Goal: Task Accomplishment & Management: Manage account settings

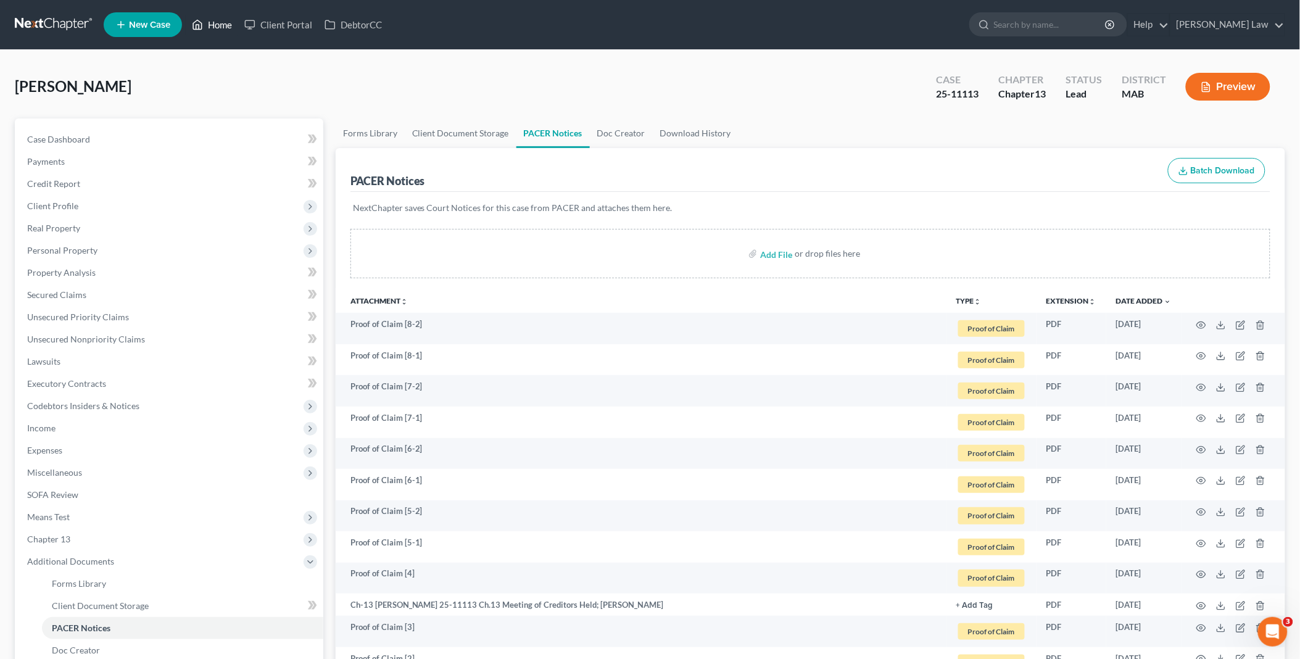
click at [202, 21] on icon at bounding box center [197, 24] width 11 height 15
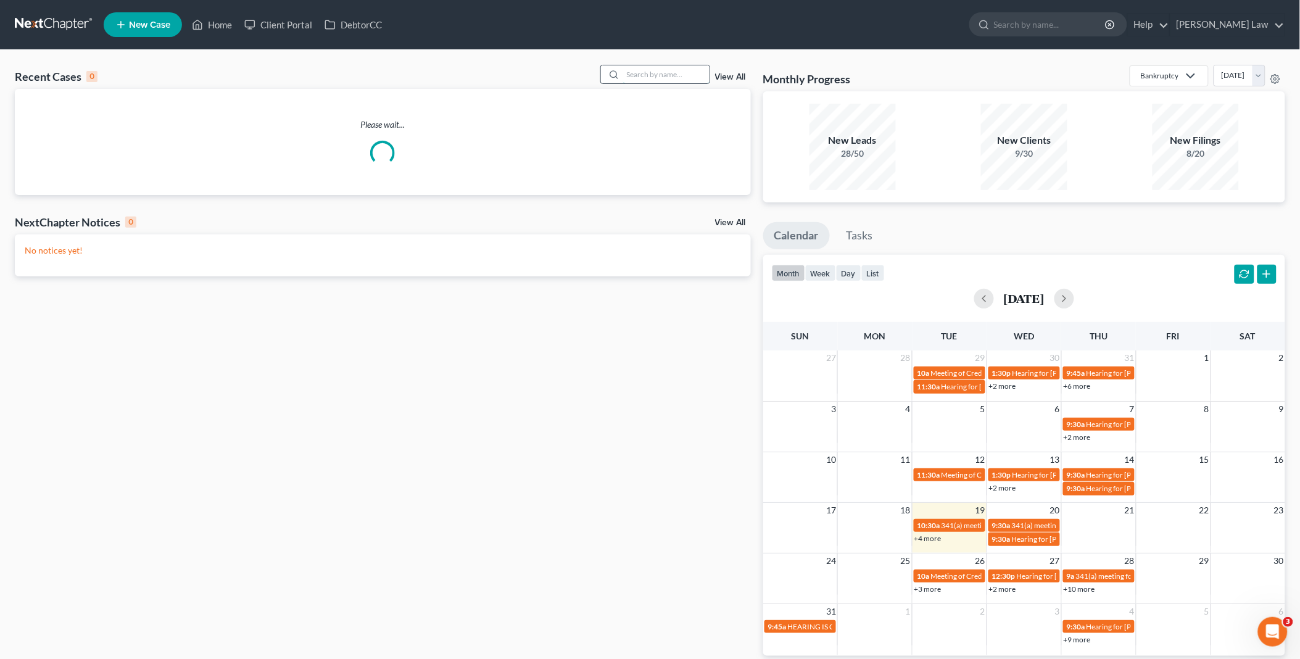
click at [636, 73] on input "search" at bounding box center [666, 74] width 86 height 18
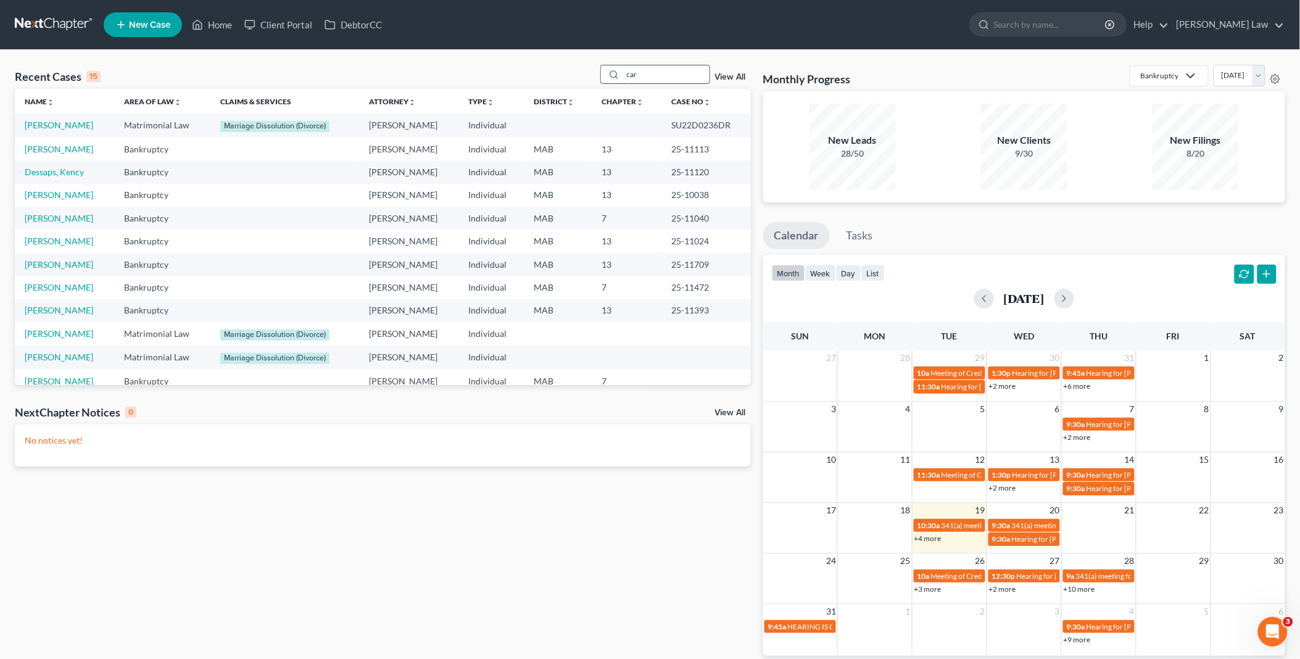
type input "car"
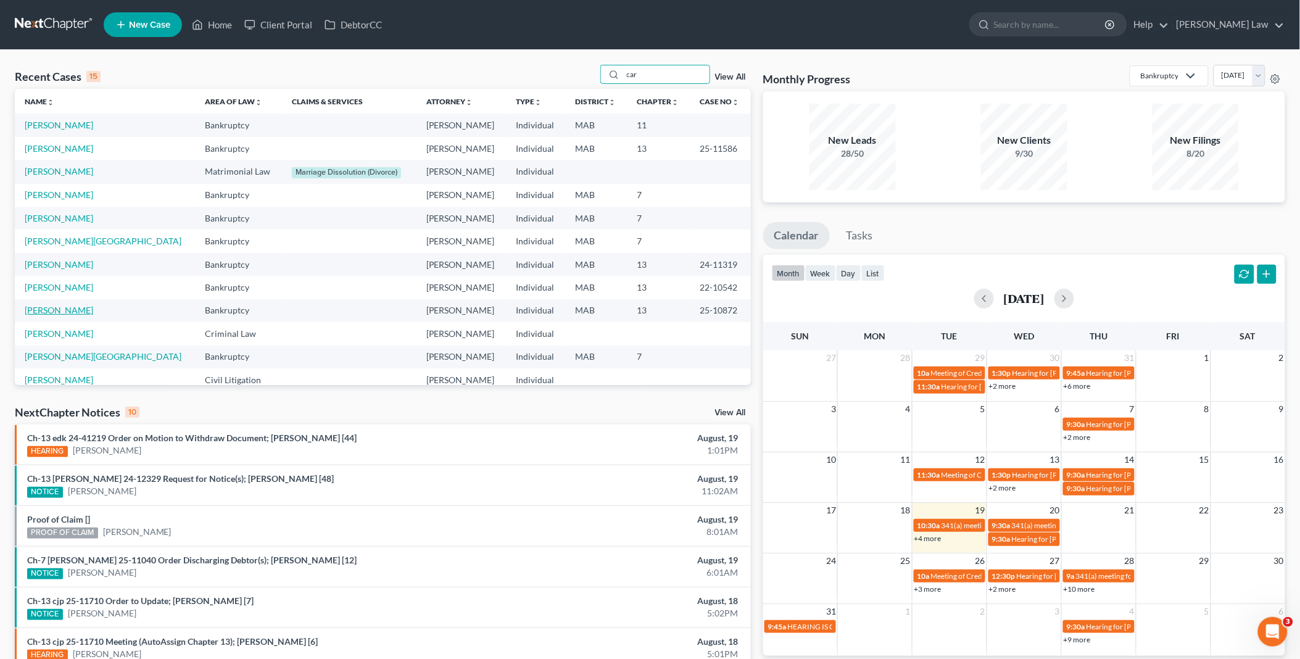
click at [59, 309] on link "[PERSON_NAME]" at bounding box center [59, 310] width 68 height 10
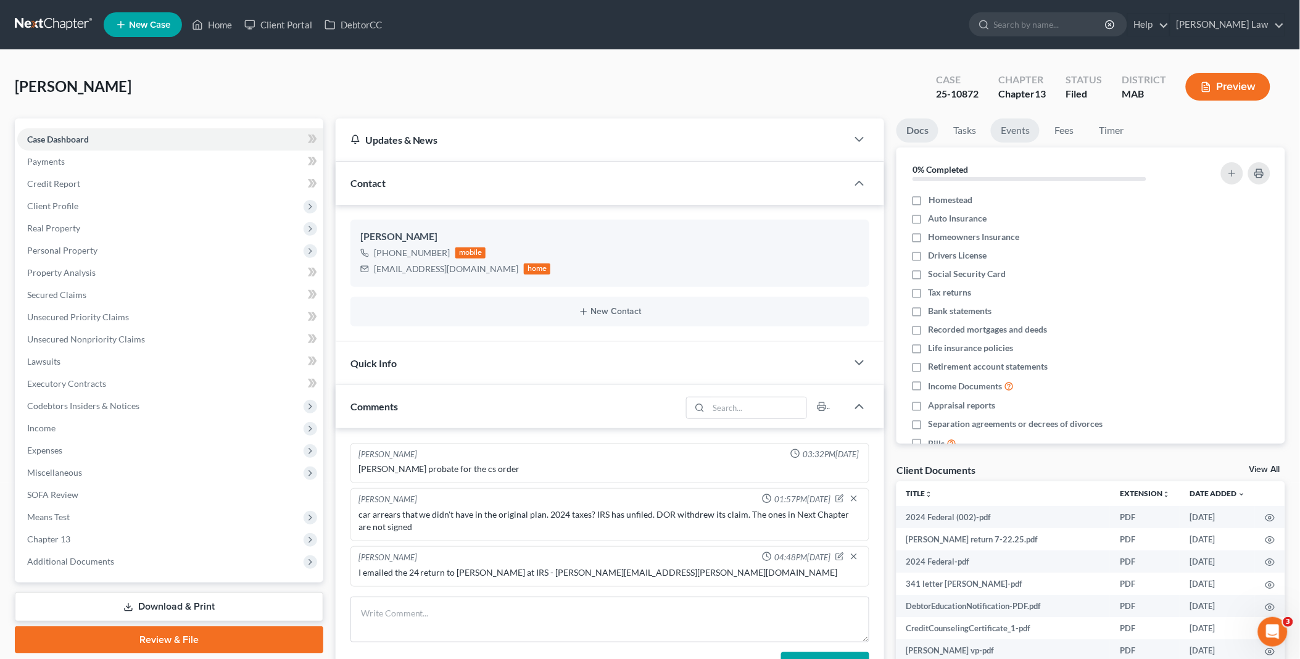
click at [1011, 133] on link "Events" at bounding box center [1015, 130] width 49 height 24
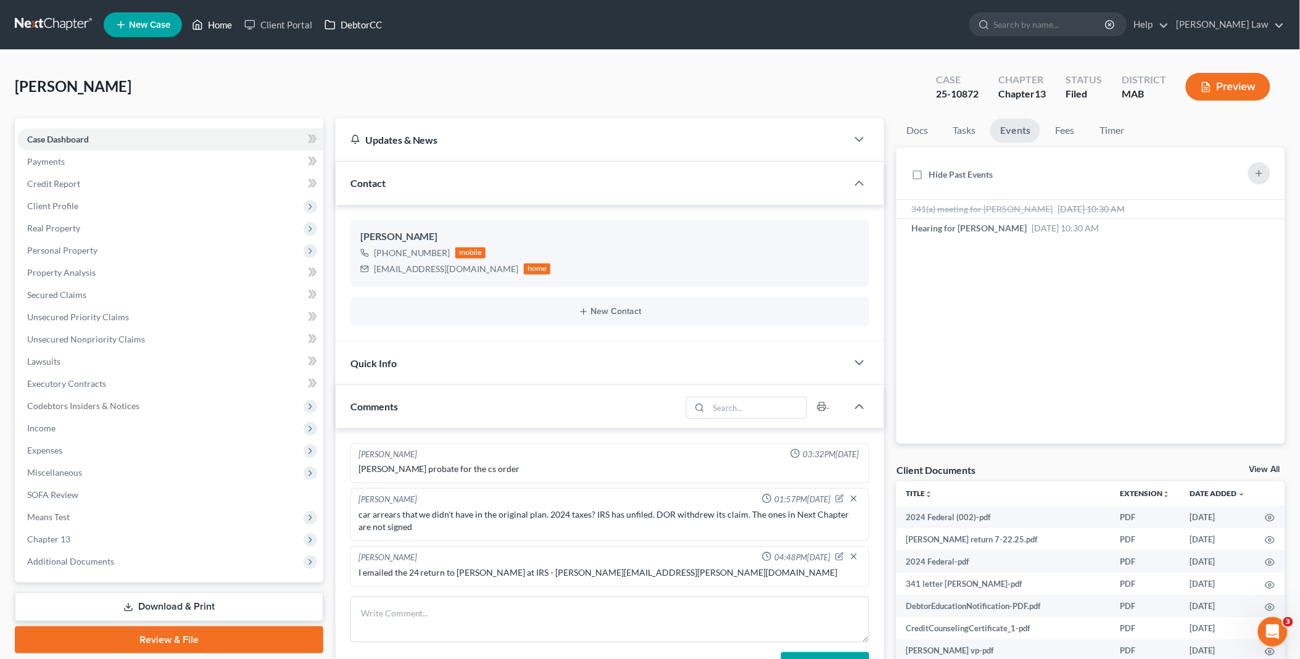
drag, startPoint x: 218, startPoint y: 22, endPoint x: 338, endPoint y: 33, distance: 120.2
click at [218, 22] on link "Home" at bounding box center [212, 25] width 52 height 22
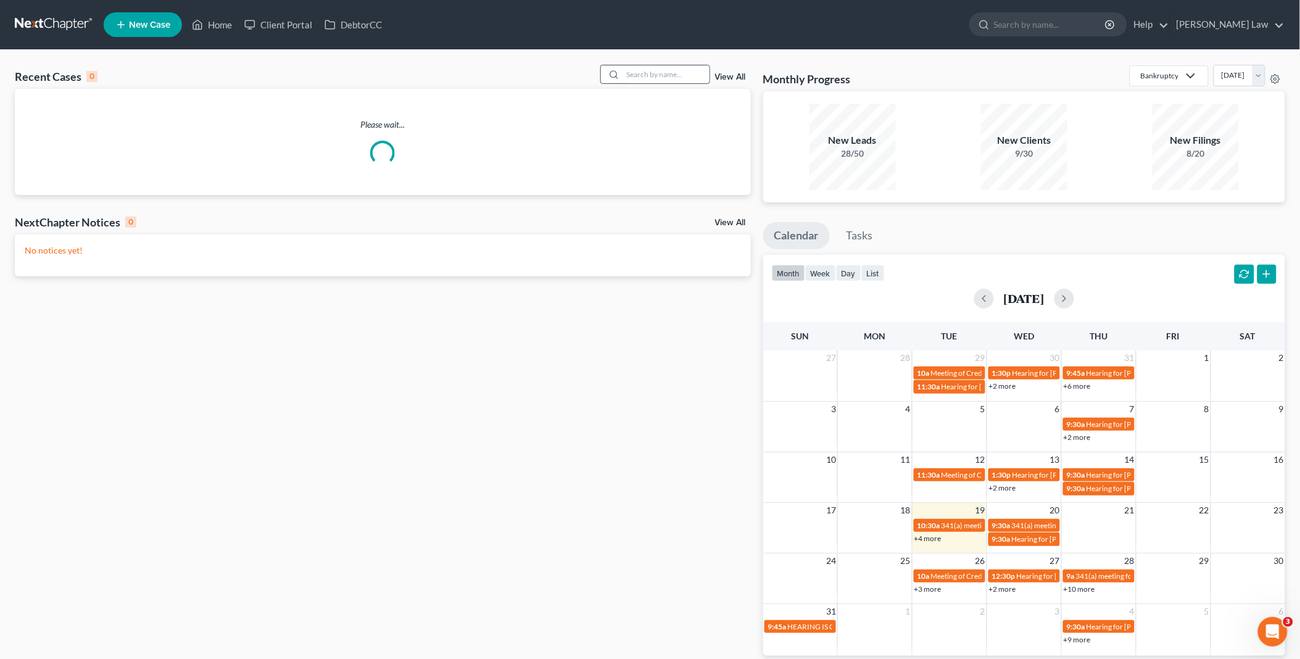
click at [674, 76] on input "search" at bounding box center [666, 74] width 86 height 18
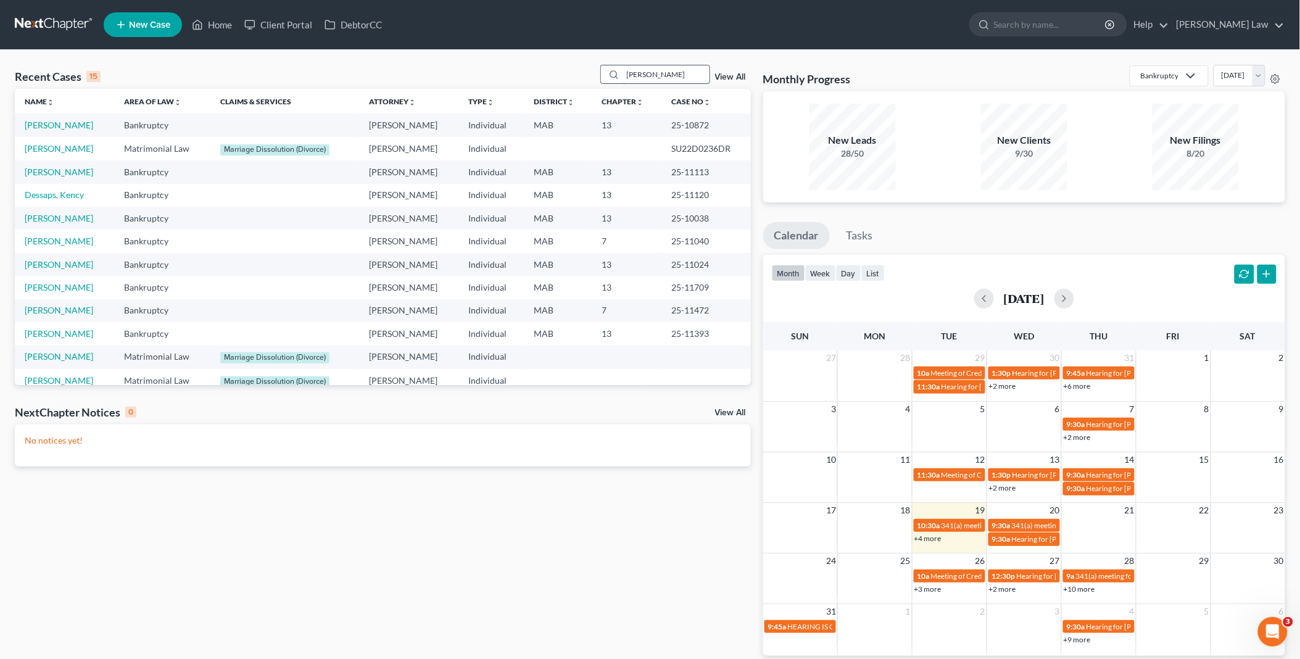
type input "[PERSON_NAME]"
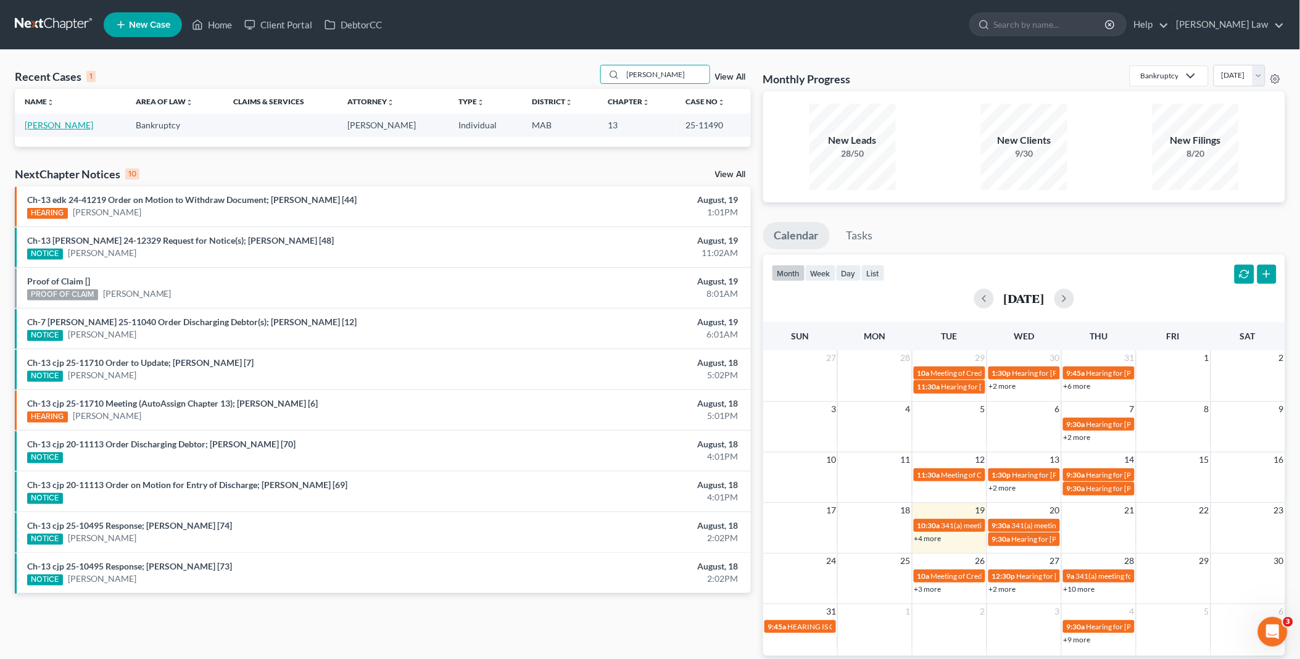
click at [57, 126] on link "[PERSON_NAME]" at bounding box center [59, 125] width 68 height 10
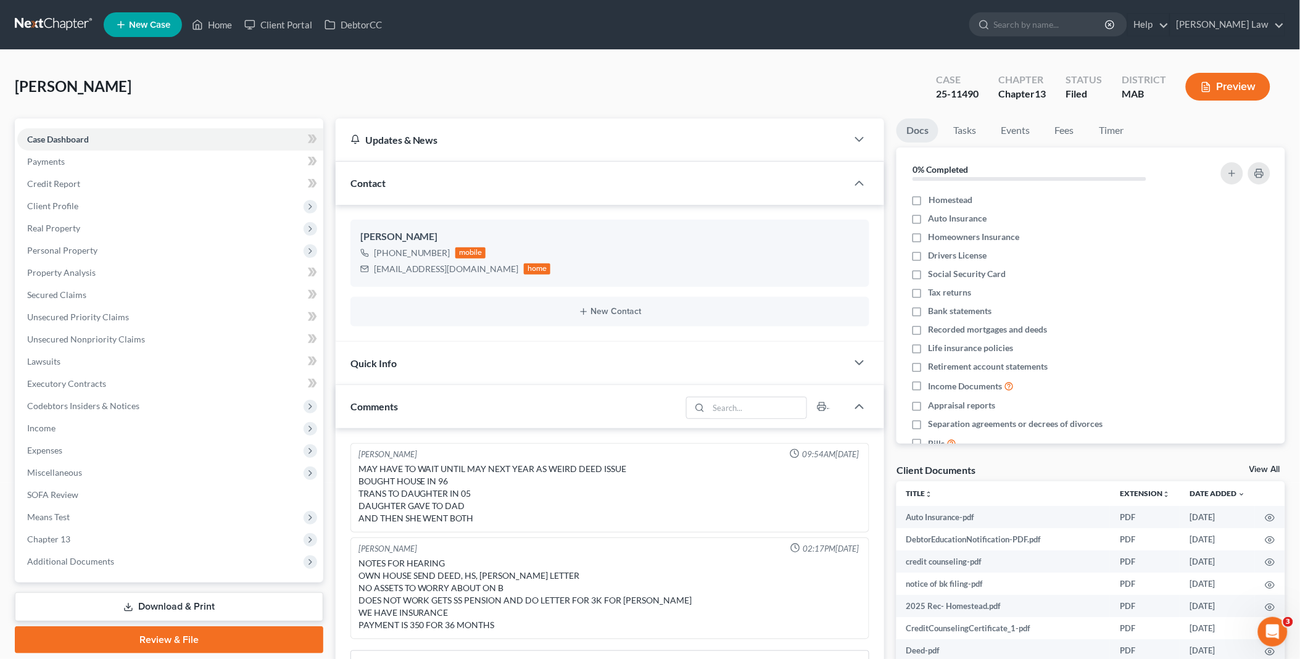
scroll to position [43, 0]
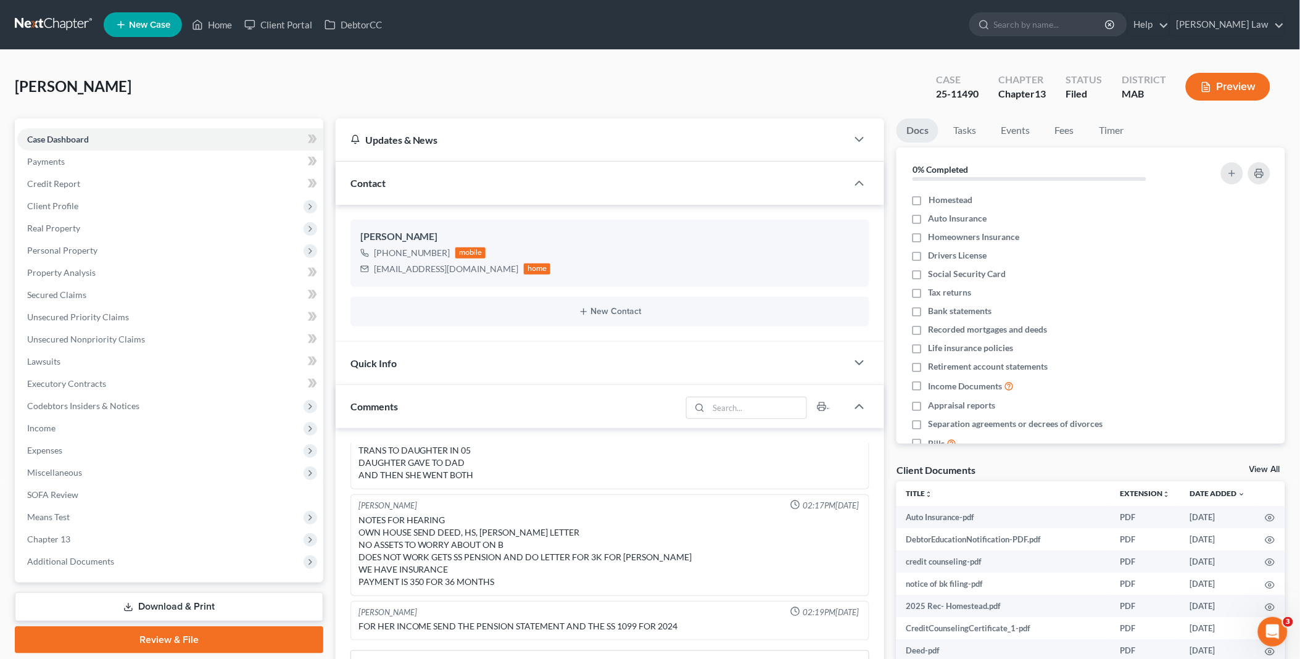
click at [1269, 465] on link "View All" at bounding box center [1265, 469] width 31 height 9
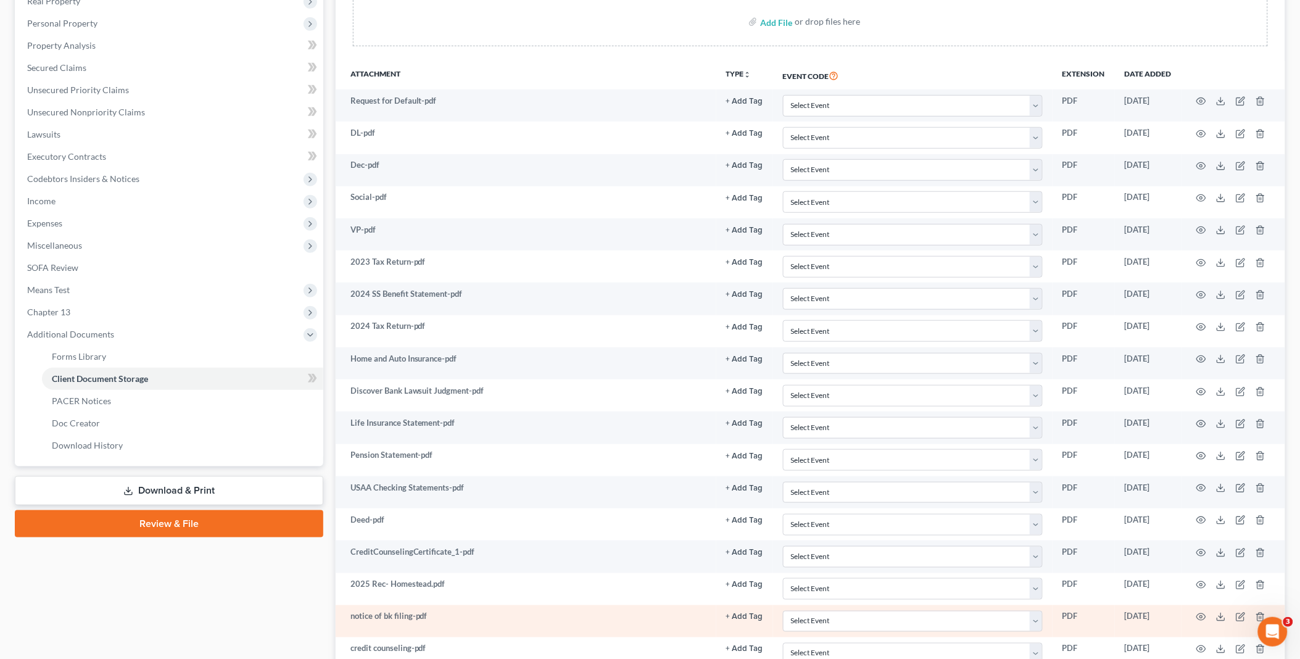
scroll to position [400, 0]
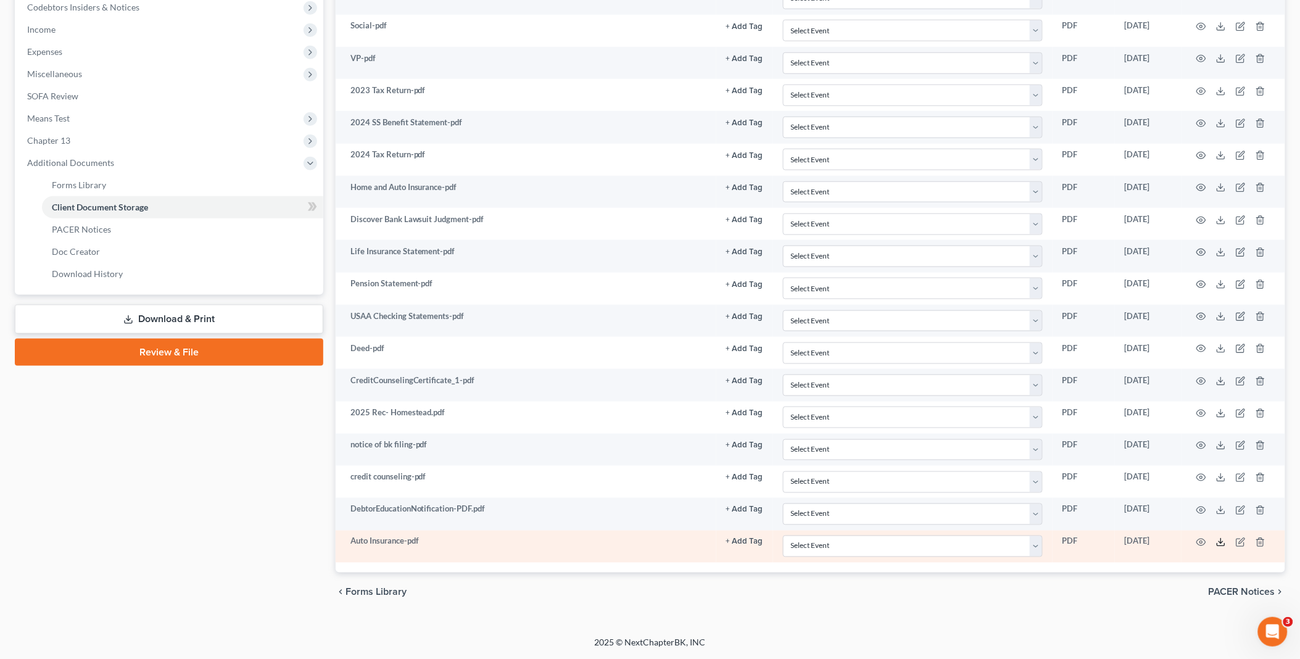
click at [1223, 543] on polyline at bounding box center [1221, 543] width 4 height 2
